Goal: Task Accomplishment & Management: Complete application form

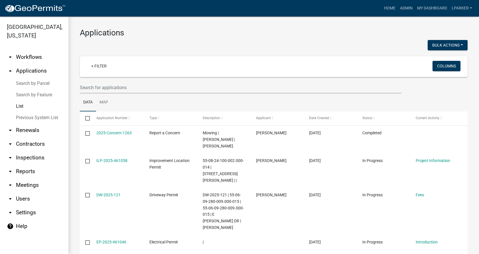
click at [22, 81] on link "Search by Parcel" at bounding box center [34, 83] width 68 height 11
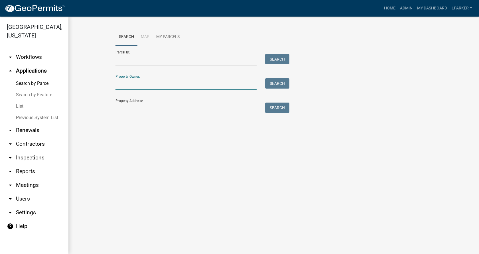
click at [133, 87] on input "Property Owner:" at bounding box center [186, 84] width 141 height 12
type input "[PERSON_NAME]"
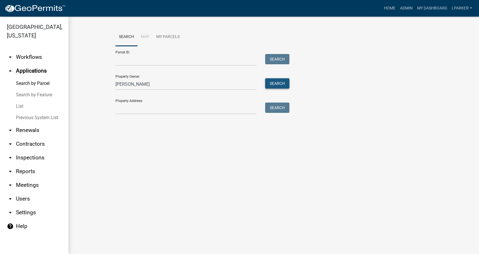
click at [268, 83] on button "Search" at bounding box center [277, 83] width 24 height 10
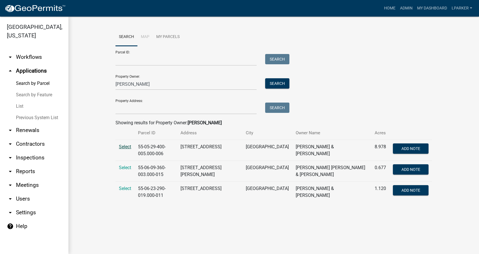
click at [124, 146] on span "Select" at bounding box center [125, 146] width 12 height 5
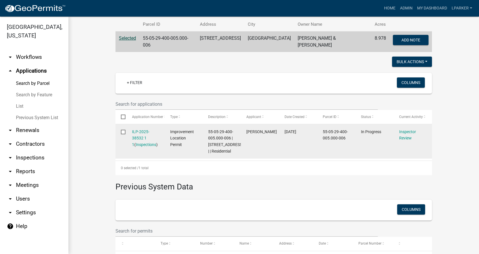
scroll to position [114, 0]
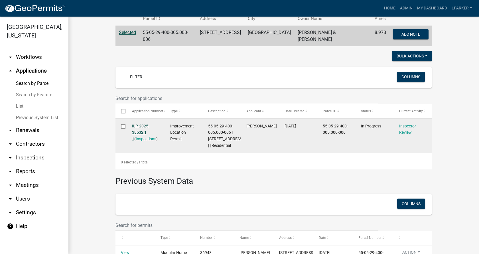
click at [137, 125] on link "ILP-2025-38532 1 1" at bounding box center [140, 132] width 17 height 18
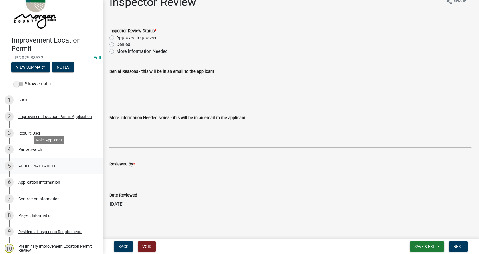
scroll to position [29, 0]
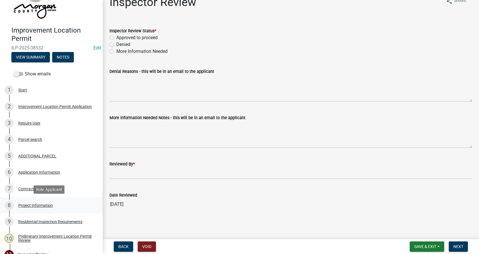
click at [28, 204] on div "Project Information" at bounding box center [35, 205] width 35 height 4
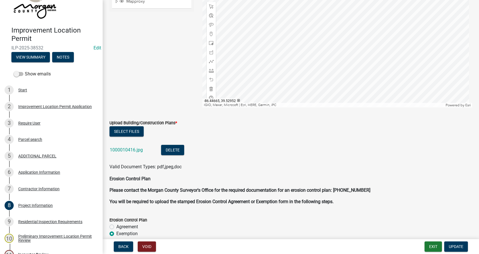
scroll to position [1141, 0]
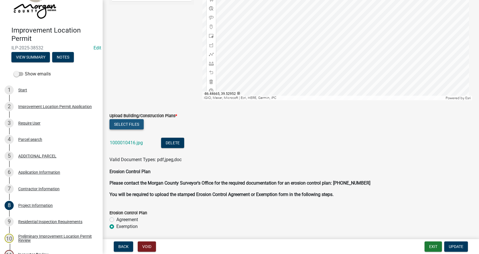
click at [125, 122] on button "Select files" at bounding box center [127, 124] width 34 height 10
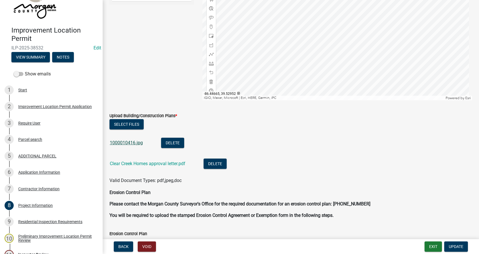
click at [119, 142] on link "1000010416.jpg" at bounding box center [126, 142] width 33 height 5
click at [459, 244] on span "Update" at bounding box center [456, 246] width 15 height 5
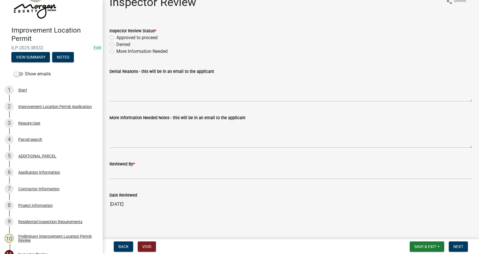
scroll to position [0, 0]
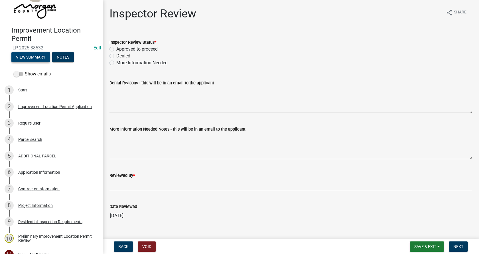
click at [33, 57] on button "View Summary" at bounding box center [30, 57] width 39 height 10
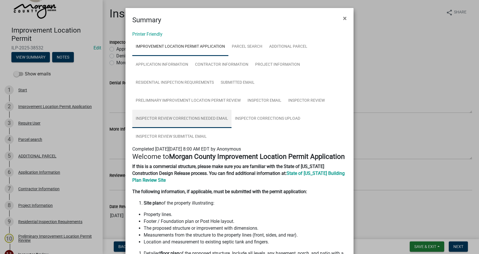
click at [192, 117] on link "Inspector Review Corrections Needed Email" at bounding box center [181, 119] width 99 height 18
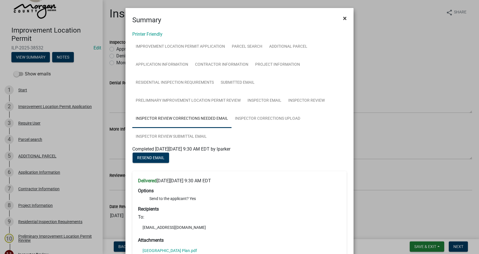
click at [343, 17] on span "×" at bounding box center [345, 18] width 4 height 8
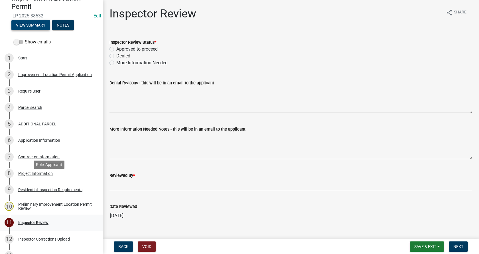
scroll to position [110, 0]
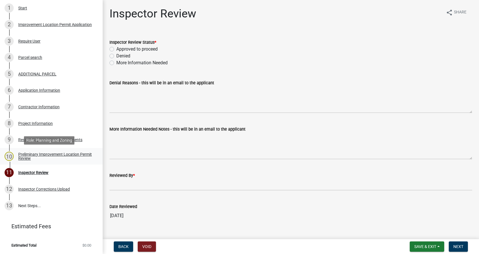
click at [26, 154] on div "Preliminary Improvement Location Permit Review" at bounding box center [55, 156] width 75 height 8
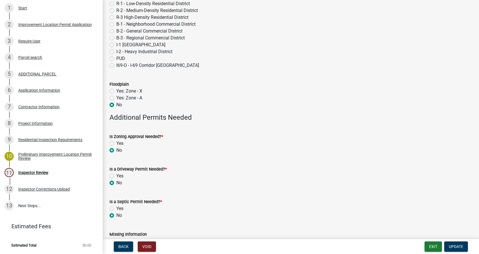
scroll to position [0, 0]
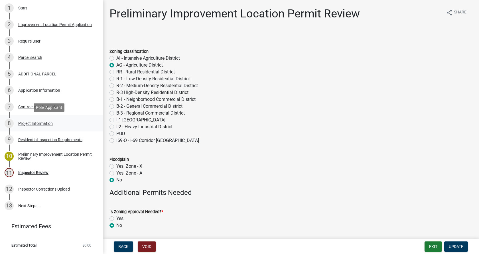
click at [22, 121] on div "Project Information" at bounding box center [35, 123] width 35 height 4
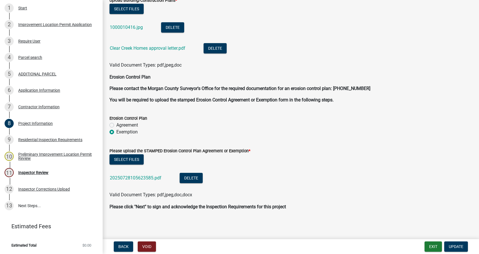
scroll to position [1256, 0]
click at [131, 176] on link "20250728105623585.pdf" at bounding box center [136, 177] width 52 height 5
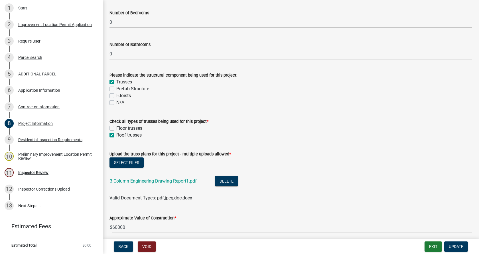
scroll to position [458, 0]
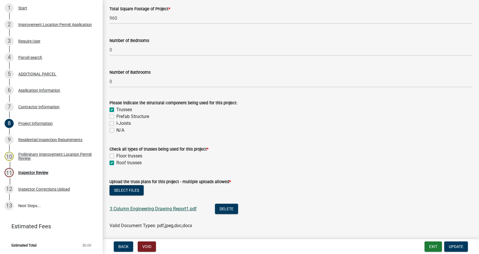
click at [131, 207] on link "3 Column Engineering Drawing Report1.pdf" at bounding box center [153, 208] width 87 height 5
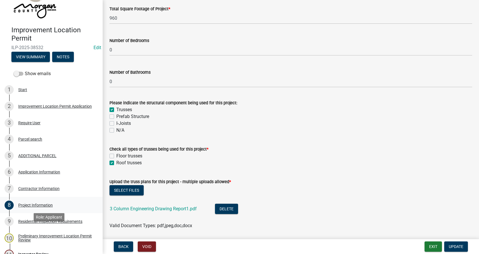
scroll to position [0, 0]
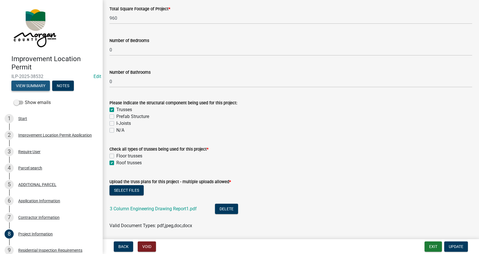
click at [34, 84] on button "View Summary" at bounding box center [30, 85] width 39 height 10
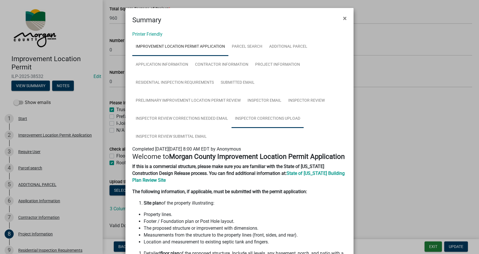
click at [265, 118] on link "Inspector Corrections Upload" at bounding box center [268, 119] width 72 height 18
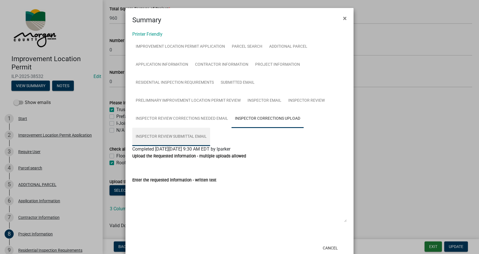
click at [167, 135] on link "Inspector Review Submittal Email" at bounding box center [171, 136] width 78 height 18
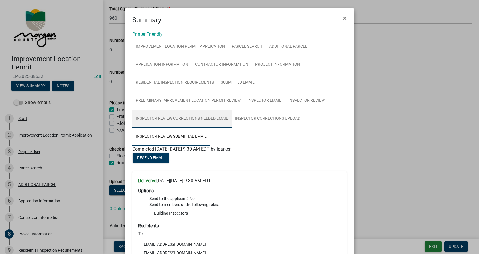
click at [167, 117] on link "Inspector Review Corrections Needed Email" at bounding box center [181, 119] width 99 height 18
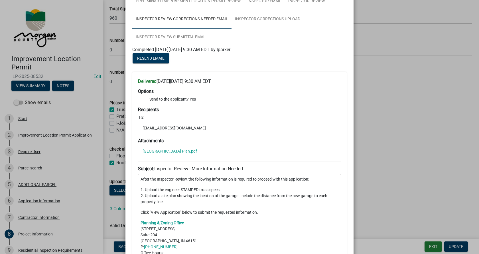
scroll to position [86, 0]
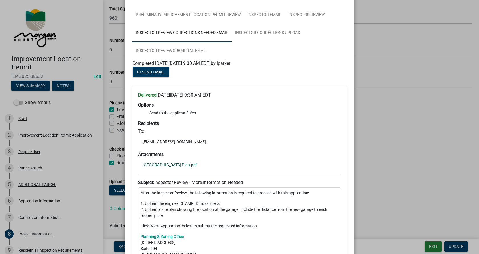
click at [155, 165] on link "[GEOGRAPHIC_DATA] Plan.pdf" at bounding box center [170, 165] width 54 height 4
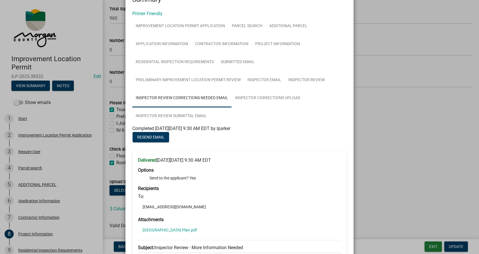
scroll to position [0, 0]
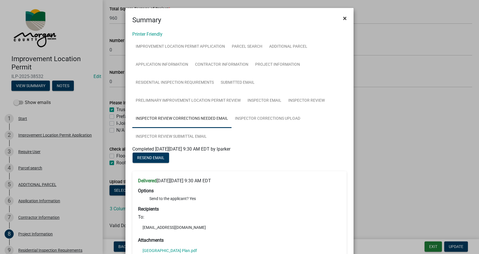
click at [343, 17] on span "×" at bounding box center [345, 18] width 4 height 8
